Goal: Use online tool/utility: Utilize a website feature to perform a specific function

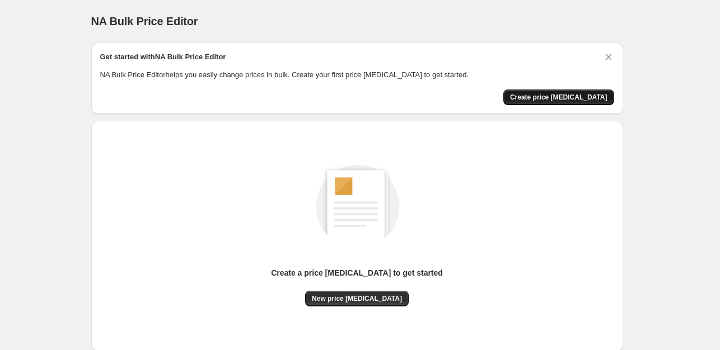
click at [540, 101] on span "Create price [MEDICAL_DATA]" at bounding box center [558, 97] width 97 height 9
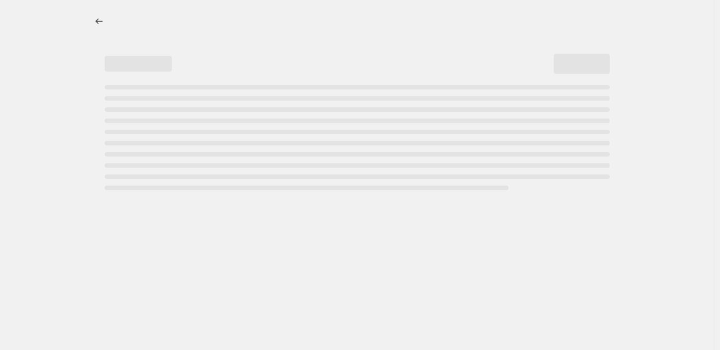
select select "percentage"
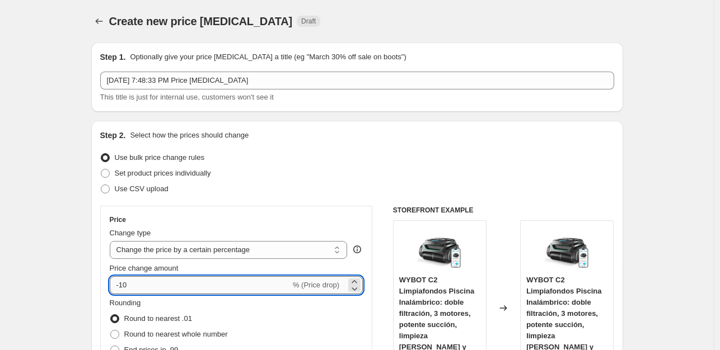
click at [142, 292] on input "-10" at bounding box center [200, 286] width 181 height 18
type input "-1"
type input "-35"
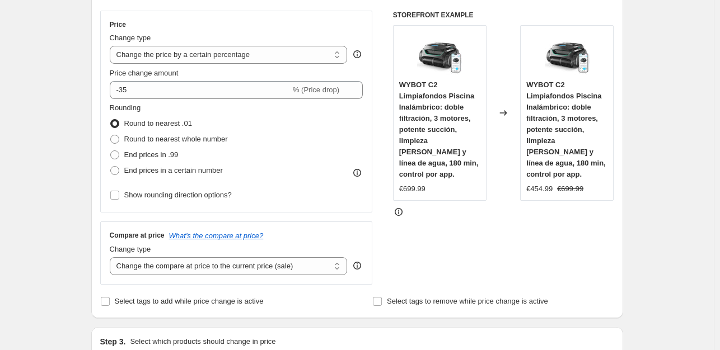
scroll to position [224, 0]
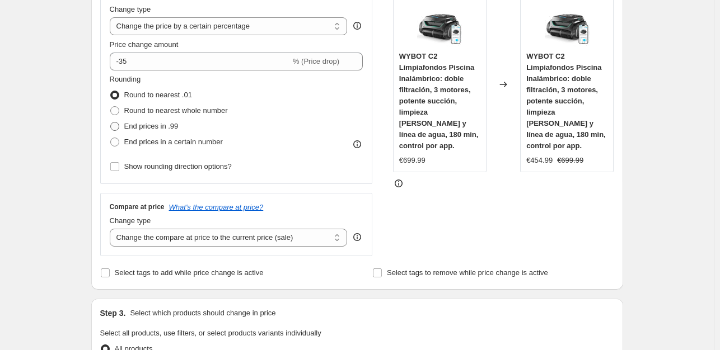
click at [164, 124] on span "End prices in .99" at bounding box center [151, 126] width 54 height 8
click at [111, 123] on input "End prices in .99" at bounding box center [110, 122] width 1 height 1
radio input "true"
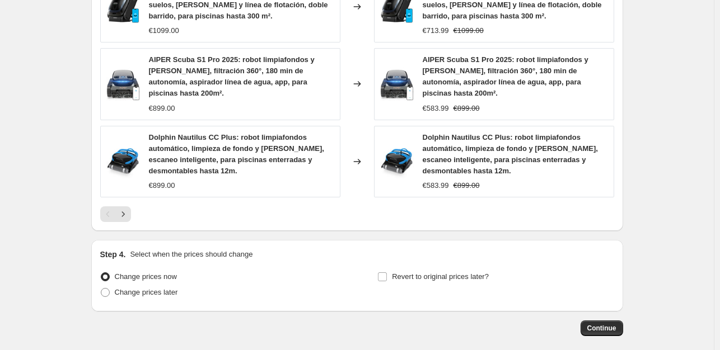
scroll to position [876, 0]
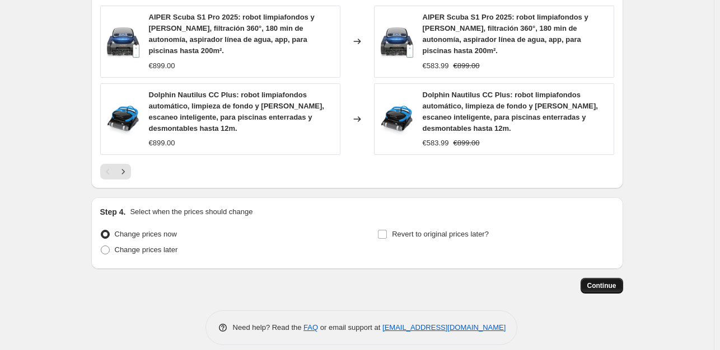
click at [605, 282] on span "Continue" at bounding box center [601, 286] width 29 height 9
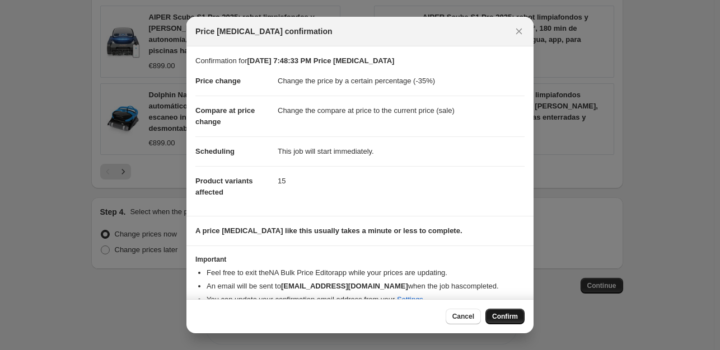
click at [496, 317] on span "Confirm" at bounding box center [505, 316] width 26 height 9
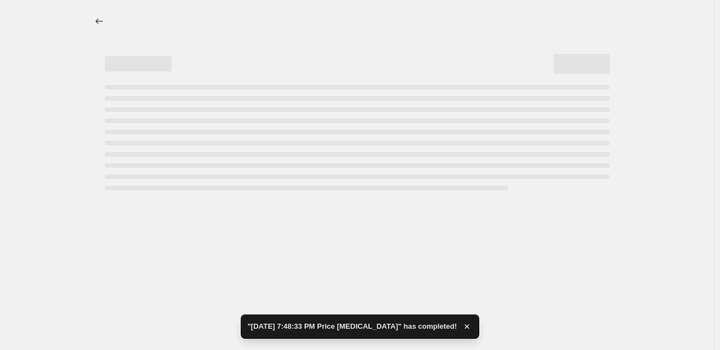
select select "percentage"
